Goal: Information Seeking & Learning: Find specific fact

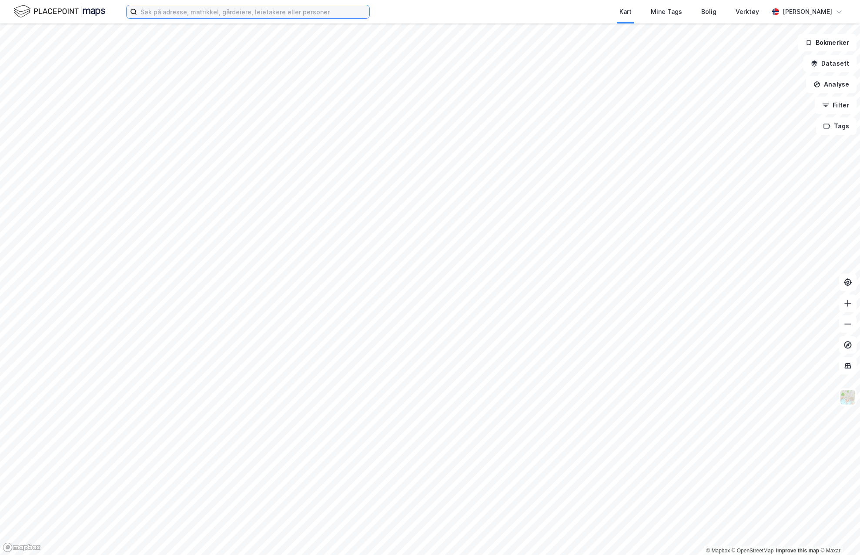
click at [217, 14] on input at bounding box center [253, 11] width 232 height 13
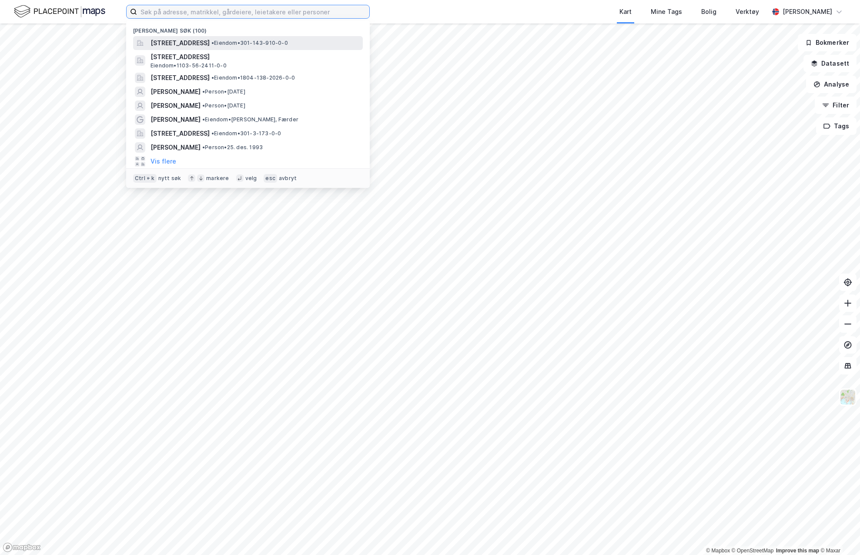
paste input "[PERSON_NAME]"
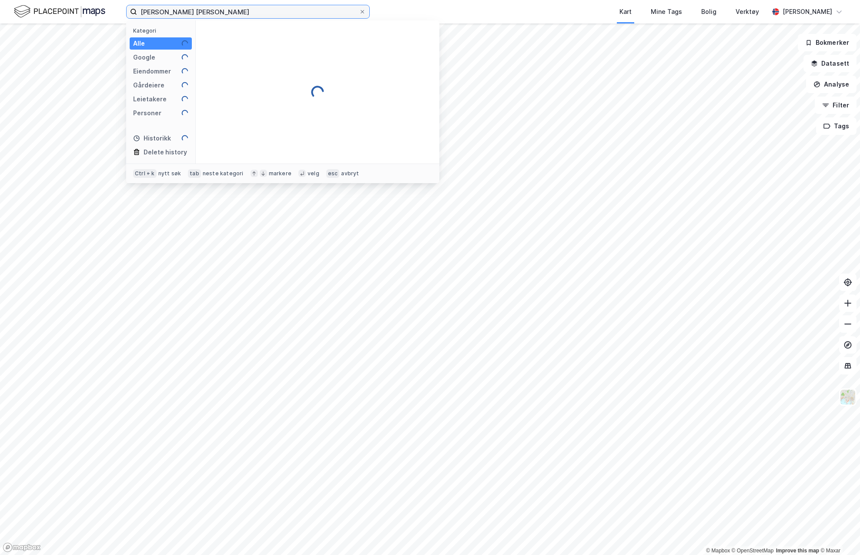
click at [264, 10] on input "[PERSON_NAME] [PERSON_NAME]" at bounding box center [248, 11] width 222 height 13
paste input
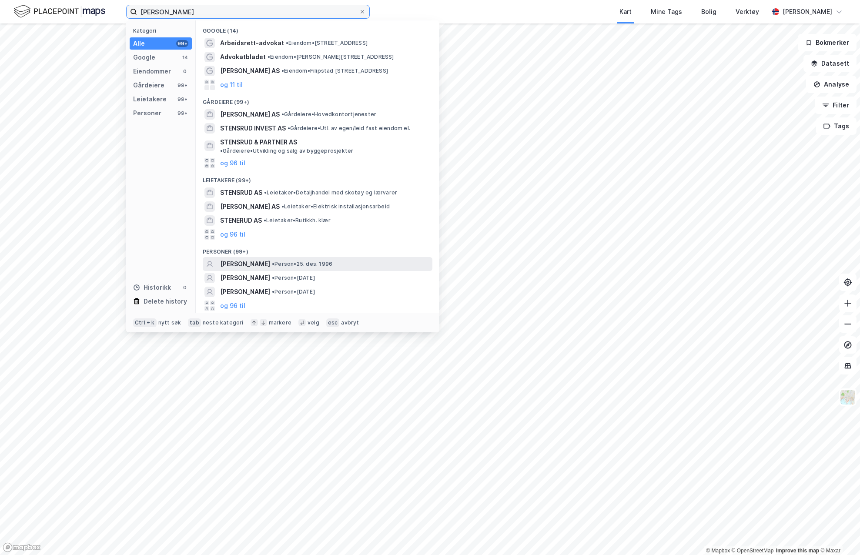
type input "[PERSON_NAME]"
click at [332, 261] on span "• Person • [DATE]" at bounding box center [302, 264] width 60 height 7
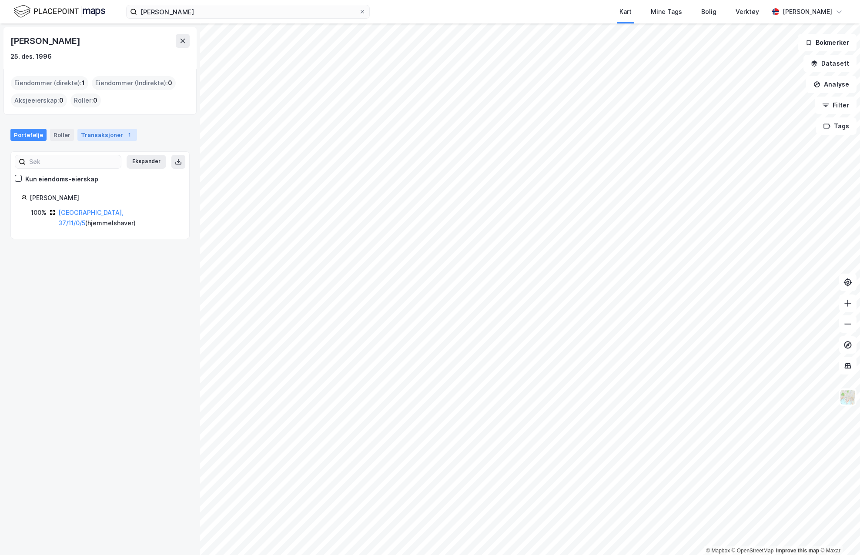
click at [93, 135] on div "Transaksjoner 1" at bounding box center [107, 135] width 60 height 12
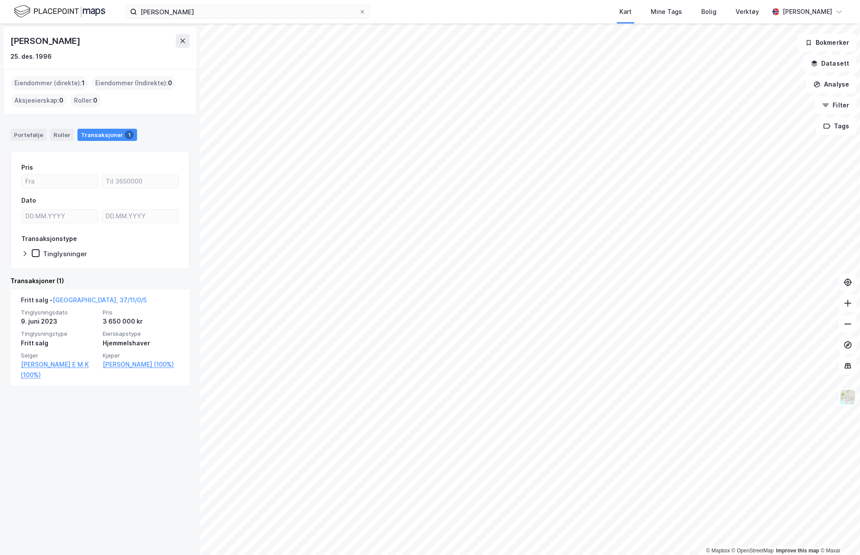
click at [72, 14] on img at bounding box center [59, 11] width 91 height 15
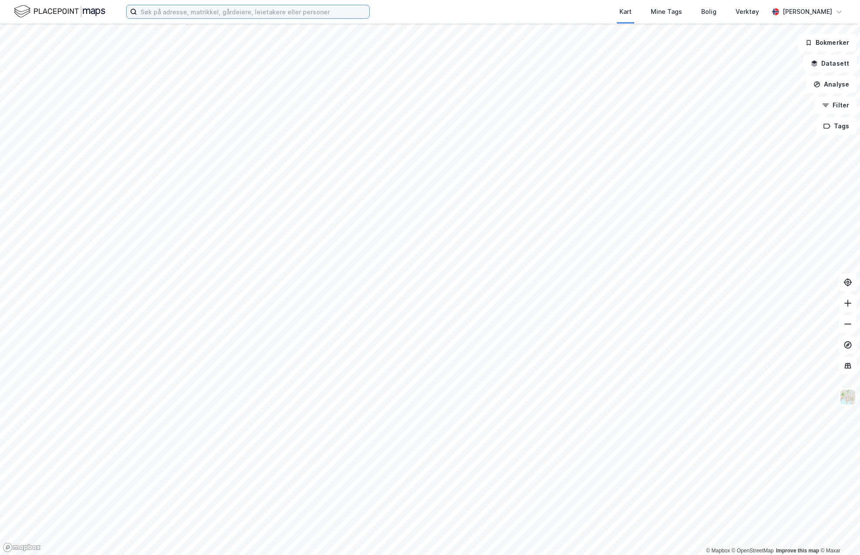
click at [287, 17] on input at bounding box center [253, 11] width 232 height 13
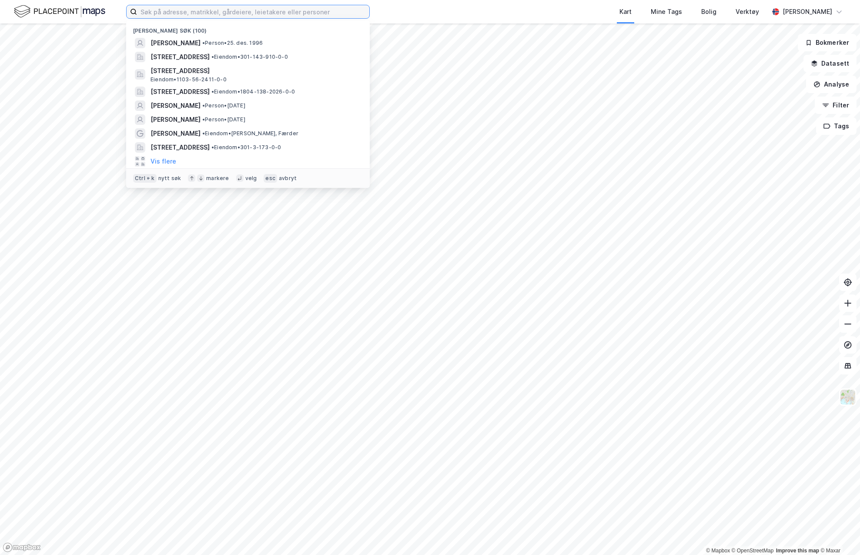
paste input "Ullevålsveien 56 D"
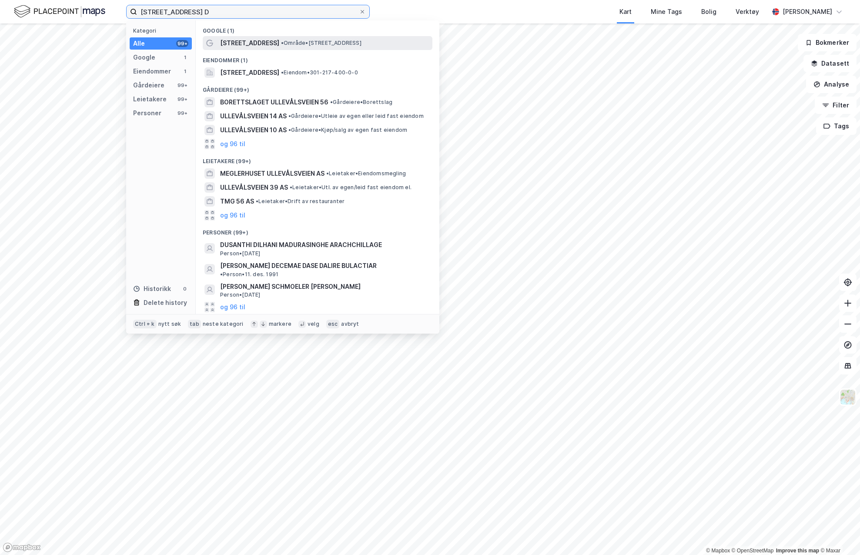
type input "Ullevålsveien 56 D"
click at [281, 44] on span "•" at bounding box center [282, 43] width 3 height 7
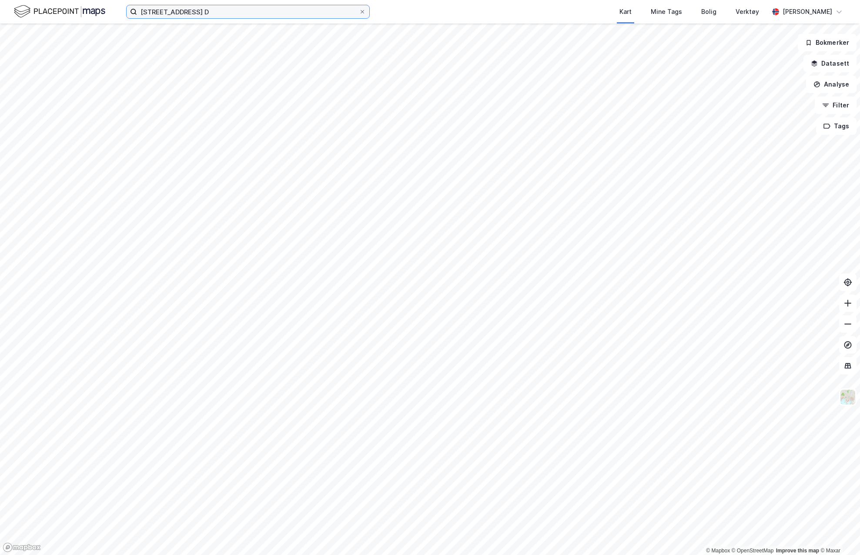
click at [306, 14] on input "Ullevålsveien 56 D" at bounding box center [248, 11] width 222 height 13
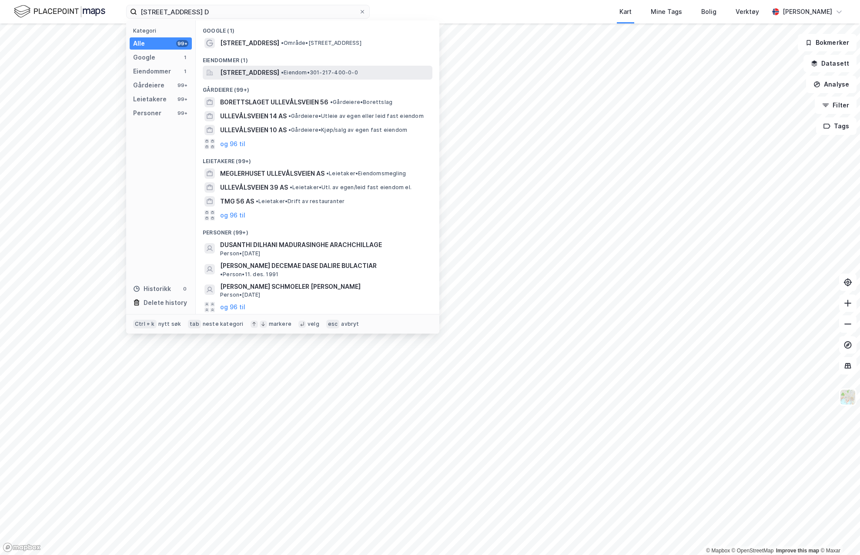
click at [257, 72] on span "Ullevålsveien 56D, 0454, OSLO, OSLO" at bounding box center [249, 72] width 59 height 10
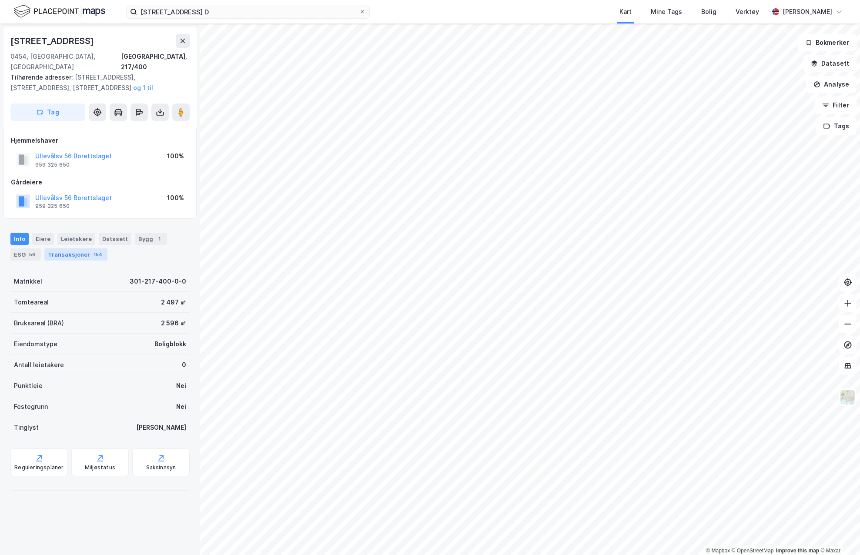
click at [77, 248] on div "Transaksjoner 154" at bounding box center [75, 254] width 63 height 12
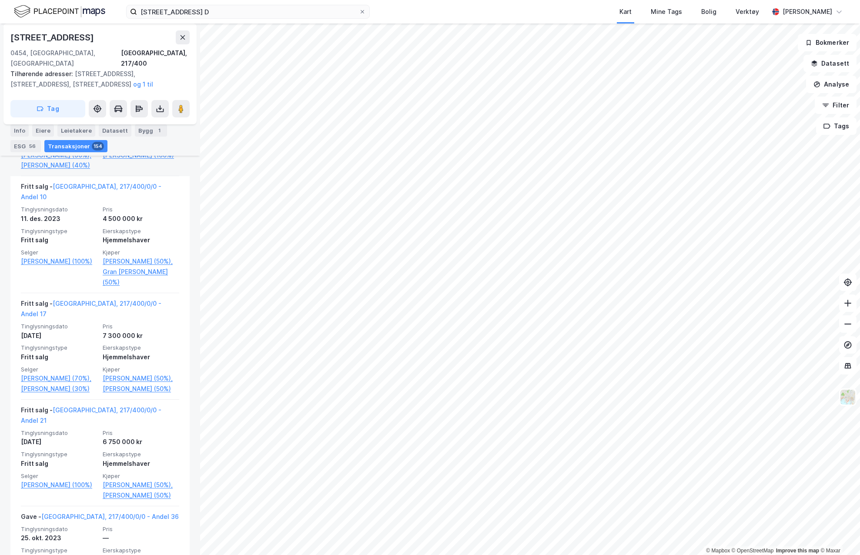
scroll to position [1392, 0]
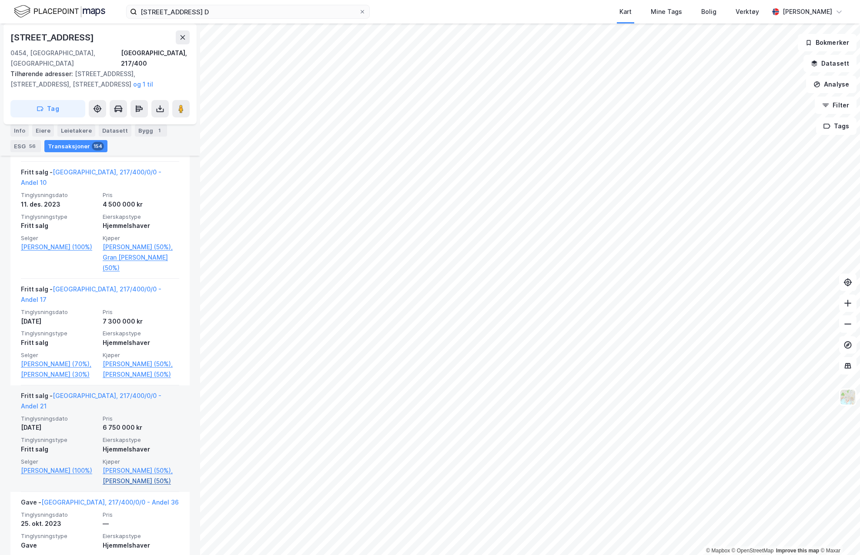
click at [122, 476] on link "Seemann-berg Knut (50%)" at bounding box center [141, 481] width 77 height 10
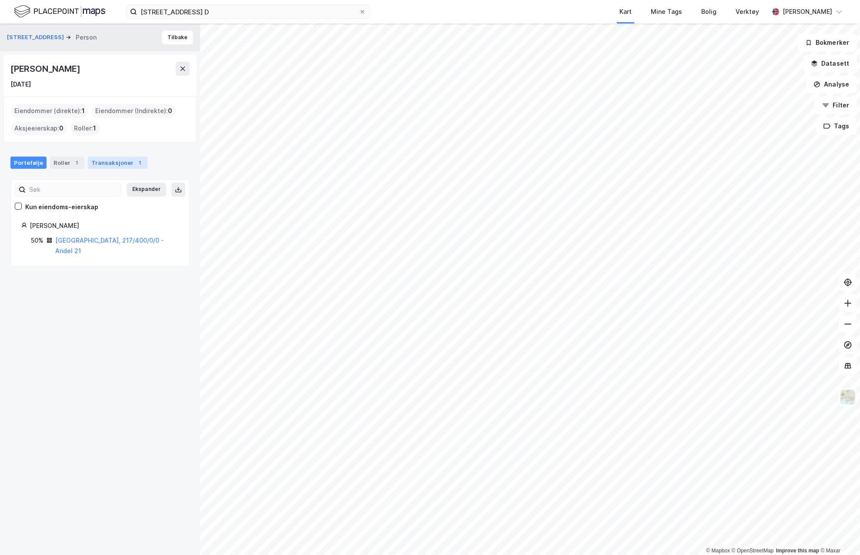
click at [116, 163] on div "Transaksjoner 1" at bounding box center [118, 163] width 60 height 12
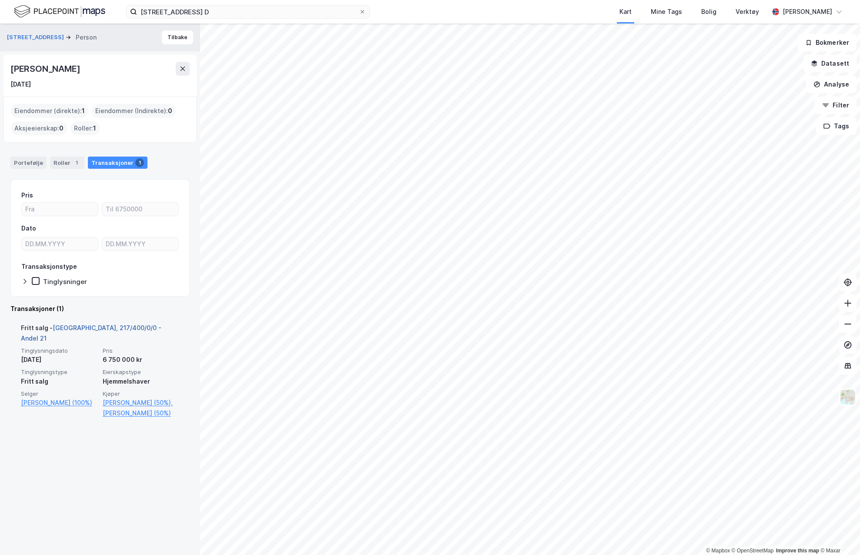
click at [120, 330] on link "Oslo, 217/400/0/0 - Andel 21" at bounding box center [91, 333] width 141 height 18
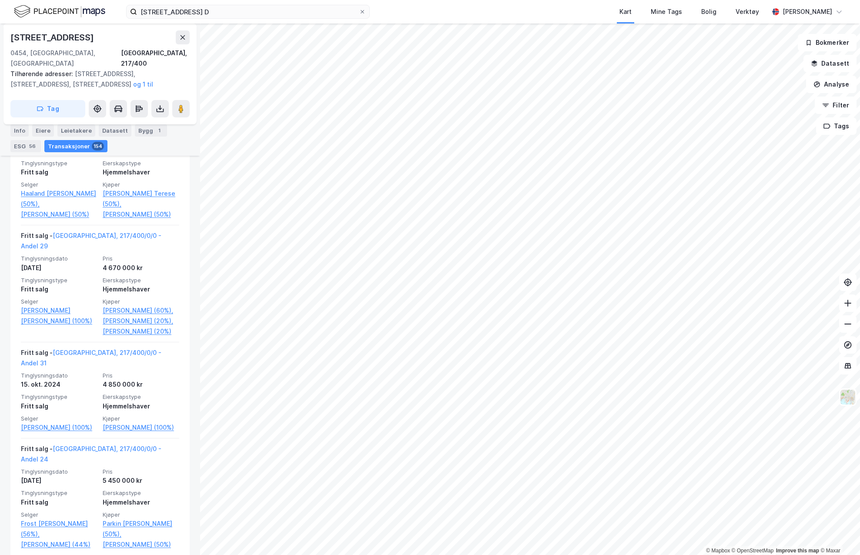
scroll to position [827, 0]
